Goal: Task Accomplishment & Management: Manage account settings

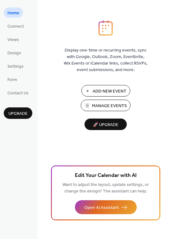
click at [109, 104] on span "Manage Events" at bounding box center [109, 106] width 35 height 7
click at [111, 104] on span "Manage Events" at bounding box center [109, 106] width 35 height 7
click at [108, 106] on span "Manage Events" at bounding box center [109, 106] width 35 height 7
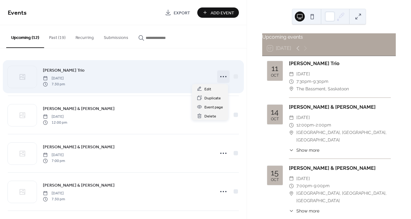
click at [220, 75] on icon at bounding box center [224, 77] width 10 height 10
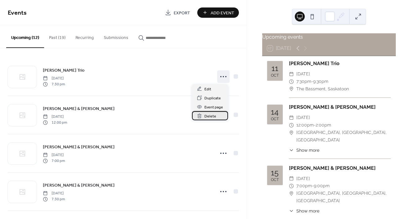
click at [200, 116] on icon at bounding box center [199, 116] width 1 height 2
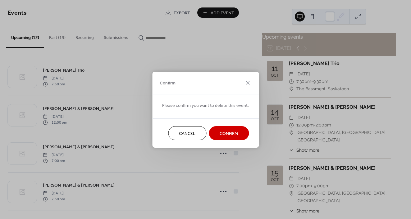
click at [222, 131] on span "Confirm" at bounding box center [229, 133] width 18 height 7
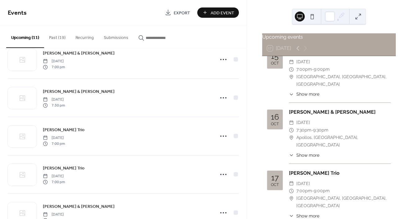
scroll to position [75, 0]
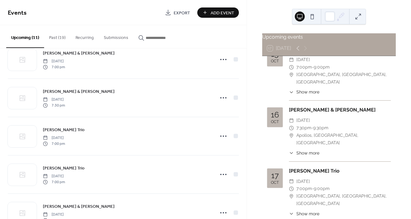
click at [293, 211] on icon at bounding box center [291, 213] width 5 height 5
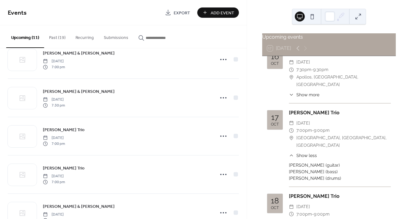
scroll to position [134, 0]
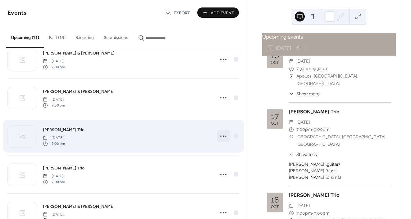
click at [220, 135] on icon at bounding box center [224, 136] width 10 height 10
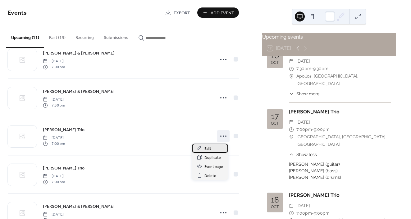
click at [210, 148] on span "Edit" at bounding box center [208, 148] width 7 height 7
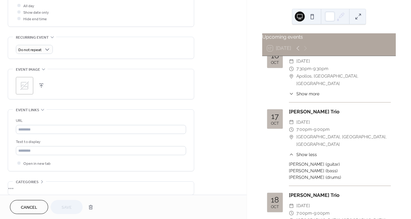
scroll to position [239, 0]
click at [44, 129] on input "text" at bounding box center [101, 128] width 170 height 9
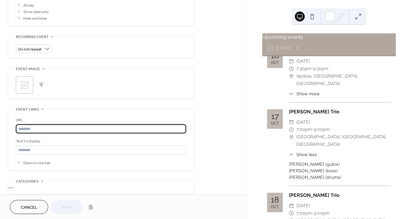
paste input "**********"
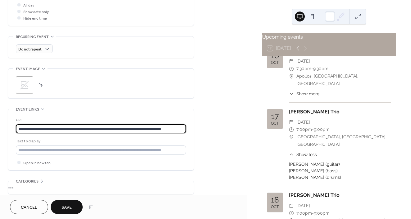
type input "**********"
click at [72, 206] on button "Save" at bounding box center [67, 207] width 32 height 14
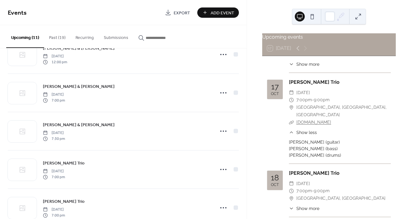
scroll to position [165, 0]
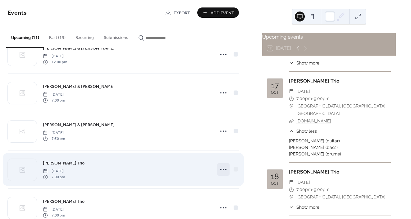
click at [223, 169] on circle at bounding box center [223, 169] width 1 height 1
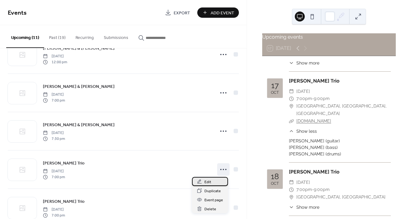
click at [208, 181] on span "Edit" at bounding box center [208, 181] width 7 height 7
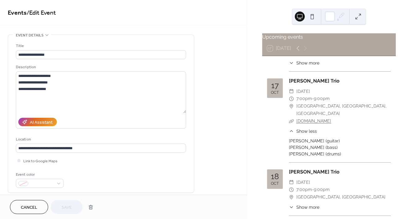
click at [298, 186] on span "7:00pm" at bounding box center [305, 189] width 16 height 7
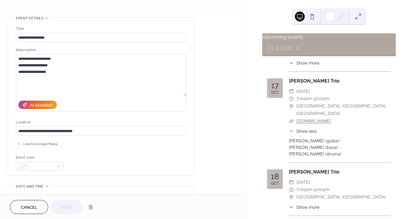
scroll to position [17, 0]
click at [311, 186] on span "7:00pm" at bounding box center [305, 189] width 16 height 7
click at [304, 193] on span "[GEOGRAPHIC_DATA], [GEOGRAPHIC_DATA]" at bounding box center [341, 196] width 89 height 7
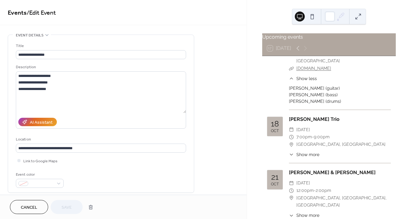
scroll to position [217, 0]
click at [333, 133] on div "​ 7:00pm - 9:00pm" at bounding box center [340, 136] width 102 height 7
click at [318, 133] on span "9:00pm" at bounding box center [322, 136] width 16 height 7
click at [301, 151] on span "Show more" at bounding box center [308, 154] width 23 height 7
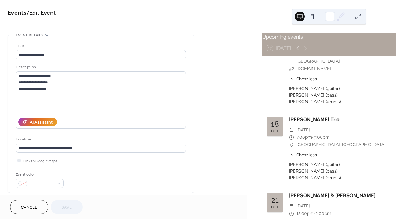
click at [337, 133] on div "​ 7:00pm - 9:00pm" at bounding box center [340, 136] width 102 height 7
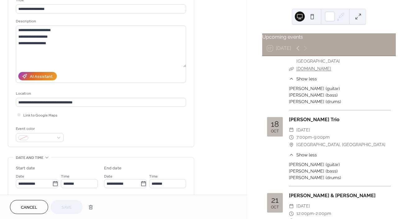
scroll to position [0, 0]
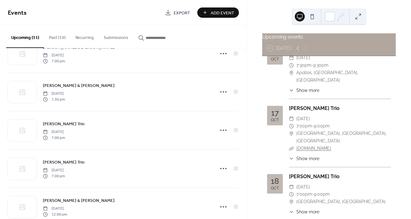
scroll to position [138, 0]
click at [306, 190] on span "7:00pm" at bounding box center [305, 193] width 16 height 7
click at [304, 197] on span "[GEOGRAPHIC_DATA], [GEOGRAPHIC_DATA]" at bounding box center [341, 200] width 89 height 7
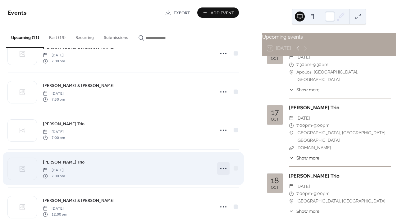
click at [222, 170] on icon at bounding box center [224, 168] width 10 height 10
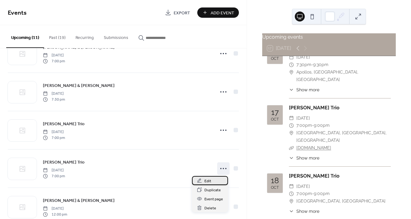
click at [209, 180] on span "Edit" at bounding box center [208, 181] width 7 height 7
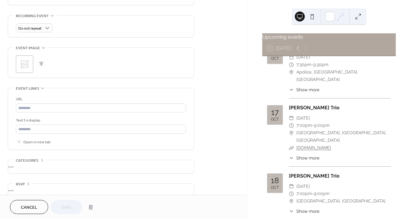
scroll to position [259, 0]
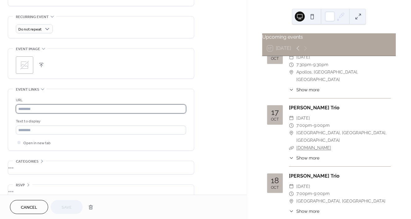
click at [69, 110] on input "text" at bounding box center [101, 108] width 170 height 9
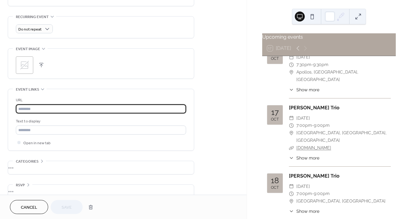
paste input "**********"
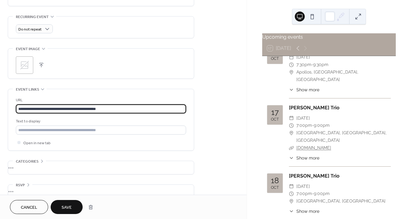
type input "**********"
click at [69, 204] on span "Save" at bounding box center [67, 207] width 10 height 7
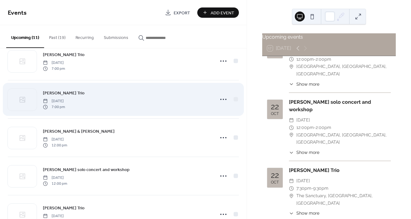
scroll to position [131, 0]
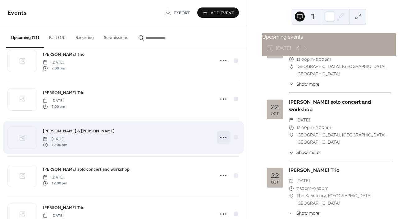
click at [223, 136] on icon at bounding box center [224, 137] width 10 height 10
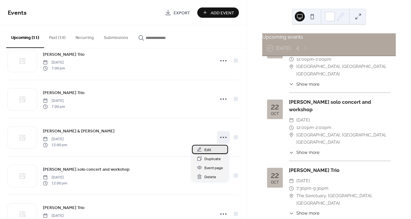
click at [210, 149] on span "Edit" at bounding box center [208, 149] width 7 height 7
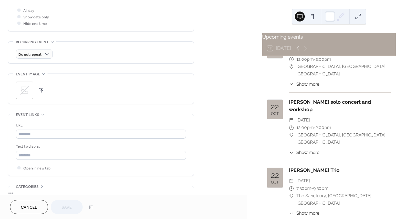
scroll to position [234, 0]
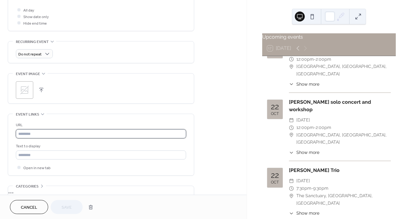
click at [44, 133] on input "text" at bounding box center [101, 133] width 170 height 9
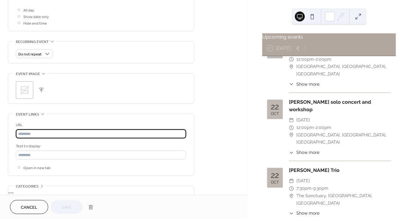
paste input "**********"
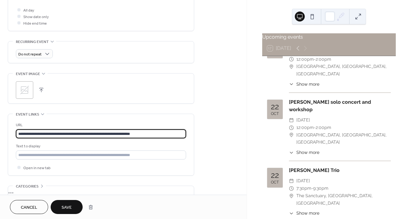
type input "**********"
click at [68, 208] on span "Save" at bounding box center [67, 207] width 10 height 7
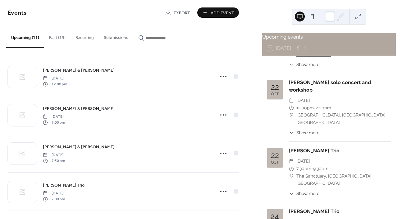
scroll to position [361, 0]
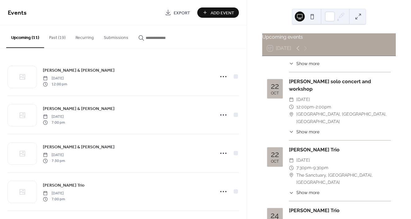
click at [314, 189] on span "Show more" at bounding box center [308, 192] width 23 height 7
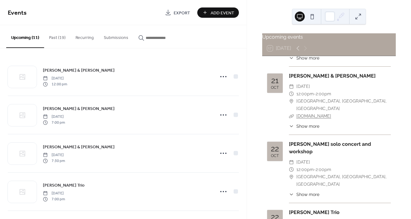
scroll to position [244, 0]
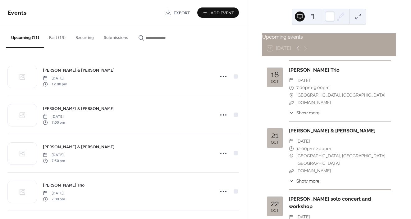
click at [322, 168] on link "[DOMAIN_NAME]" at bounding box center [314, 170] width 35 height 5
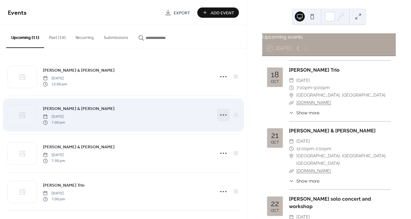
click at [223, 113] on icon at bounding box center [224, 115] width 10 height 10
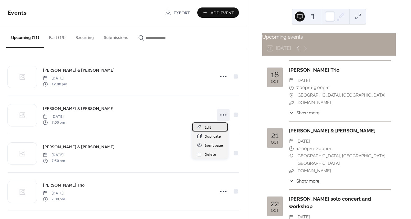
click at [210, 127] on span "Edit" at bounding box center [208, 127] width 7 height 7
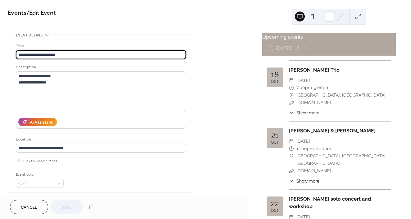
scroll to position [0, 0]
click at [308, 152] on span "[GEOGRAPHIC_DATA], [GEOGRAPHIC_DATA], [GEOGRAPHIC_DATA]" at bounding box center [344, 159] width 95 height 15
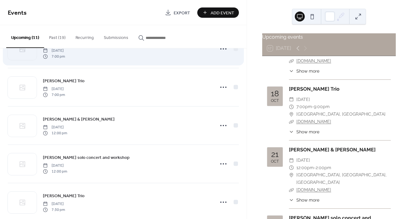
scroll to position [145, 0]
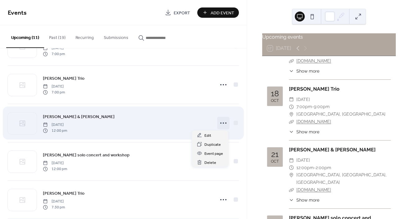
click at [220, 121] on icon at bounding box center [224, 123] width 10 height 10
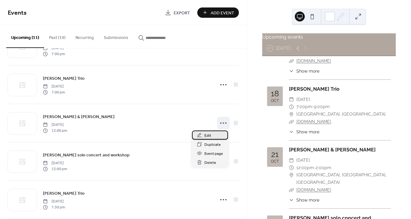
click at [210, 135] on span "Edit" at bounding box center [208, 135] width 7 height 7
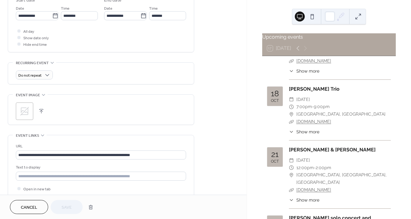
scroll to position [215, 0]
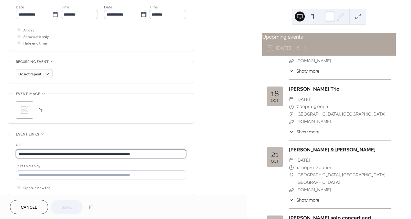
click at [152, 157] on input "**********" at bounding box center [101, 153] width 170 height 9
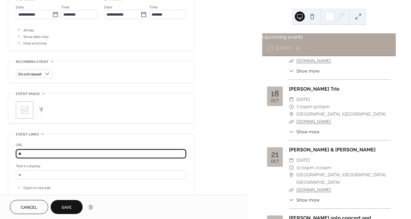
type input "*"
click at [67, 206] on span "Save" at bounding box center [67, 207] width 10 height 7
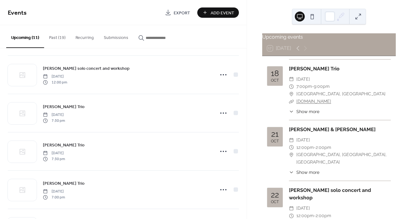
scroll to position [235, 0]
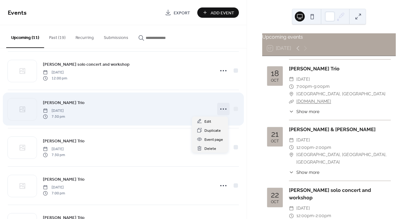
click at [223, 106] on icon at bounding box center [224, 109] width 10 height 10
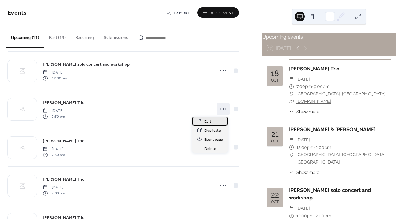
click at [210, 121] on span "Edit" at bounding box center [208, 121] width 7 height 7
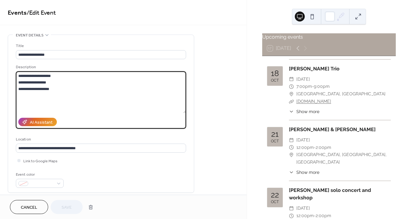
click at [38, 89] on textarea "**********" at bounding box center [101, 92] width 170 height 42
type textarea "**********"
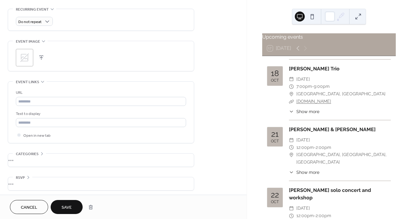
scroll to position [269, 0]
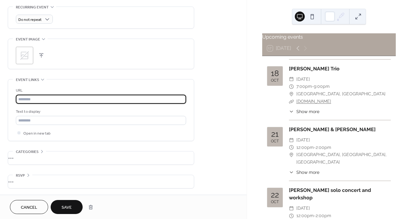
click at [50, 101] on input "text" at bounding box center [101, 99] width 170 height 9
paste input "**********"
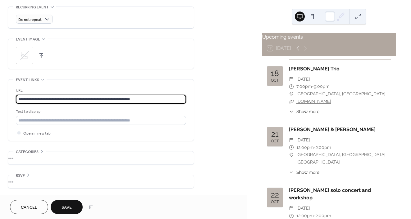
type input "**********"
click at [72, 206] on button "Save" at bounding box center [67, 207] width 32 height 14
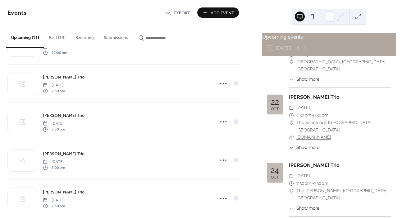
scroll to position [269, 0]
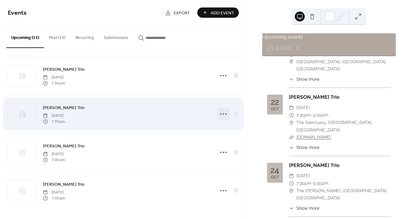
click at [220, 113] on icon at bounding box center [224, 114] width 10 height 10
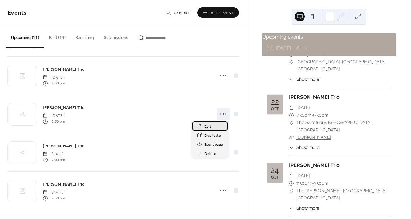
click at [208, 126] on span "Edit" at bounding box center [208, 126] width 7 height 7
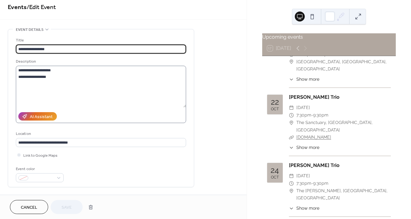
scroll to position [6, 0]
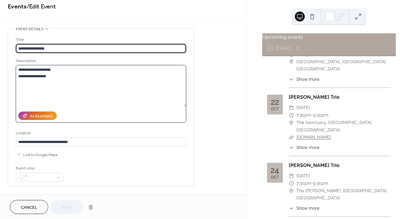
click at [53, 75] on textarea "**********" at bounding box center [101, 86] width 170 height 42
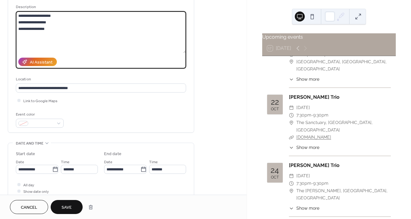
scroll to position [66, 0]
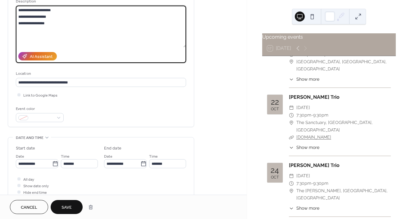
type textarea "**********"
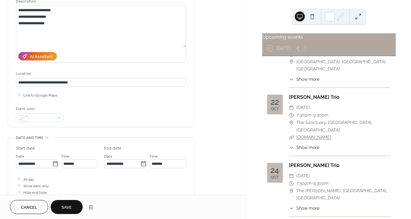
click at [70, 207] on span "Save" at bounding box center [67, 207] width 10 height 7
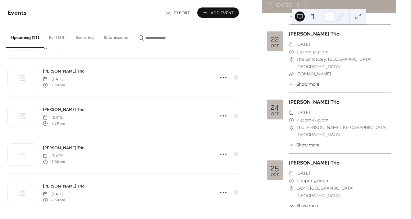
scroll to position [269, 0]
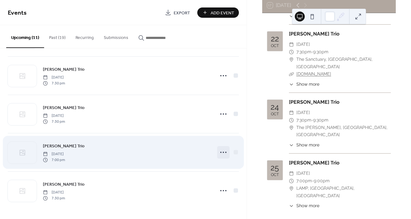
click at [220, 151] on icon at bounding box center [224, 152] width 10 height 10
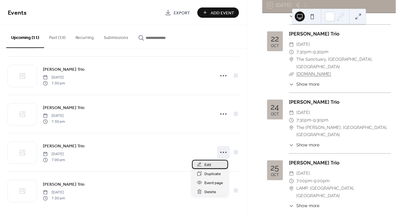
click at [206, 164] on span "Edit" at bounding box center [208, 164] width 7 height 7
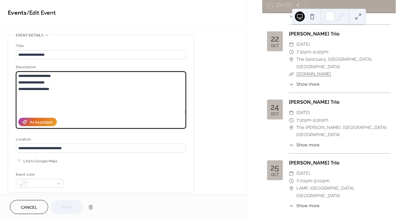
click at [38, 88] on textarea "**********" at bounding box center [101, 92] width 170 height 42
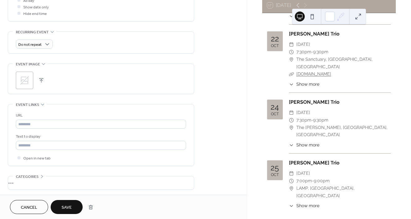
scroll to position [250, 0]
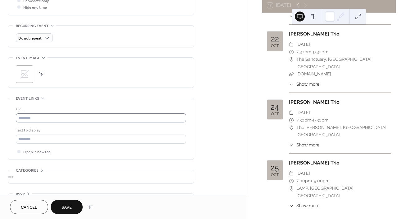
type textarea "**********"
click at [45, 117] on input "text" at bounding box center [101, 117] width 170 height 9
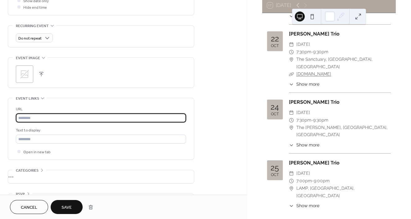
paste input "**********"
type input "**********"
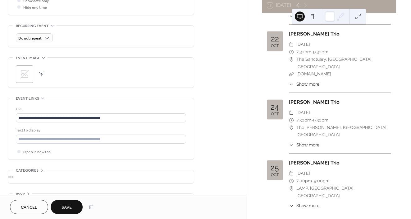
click at [67, 207] on span "Save" at bounding box center [67, 207] width 10 height 7
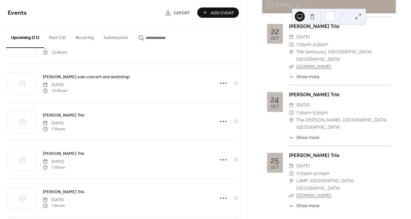
scroll to position [269, 0]
